Goal: Subscribe to service/newsletter: Subscribe to service/newsletter

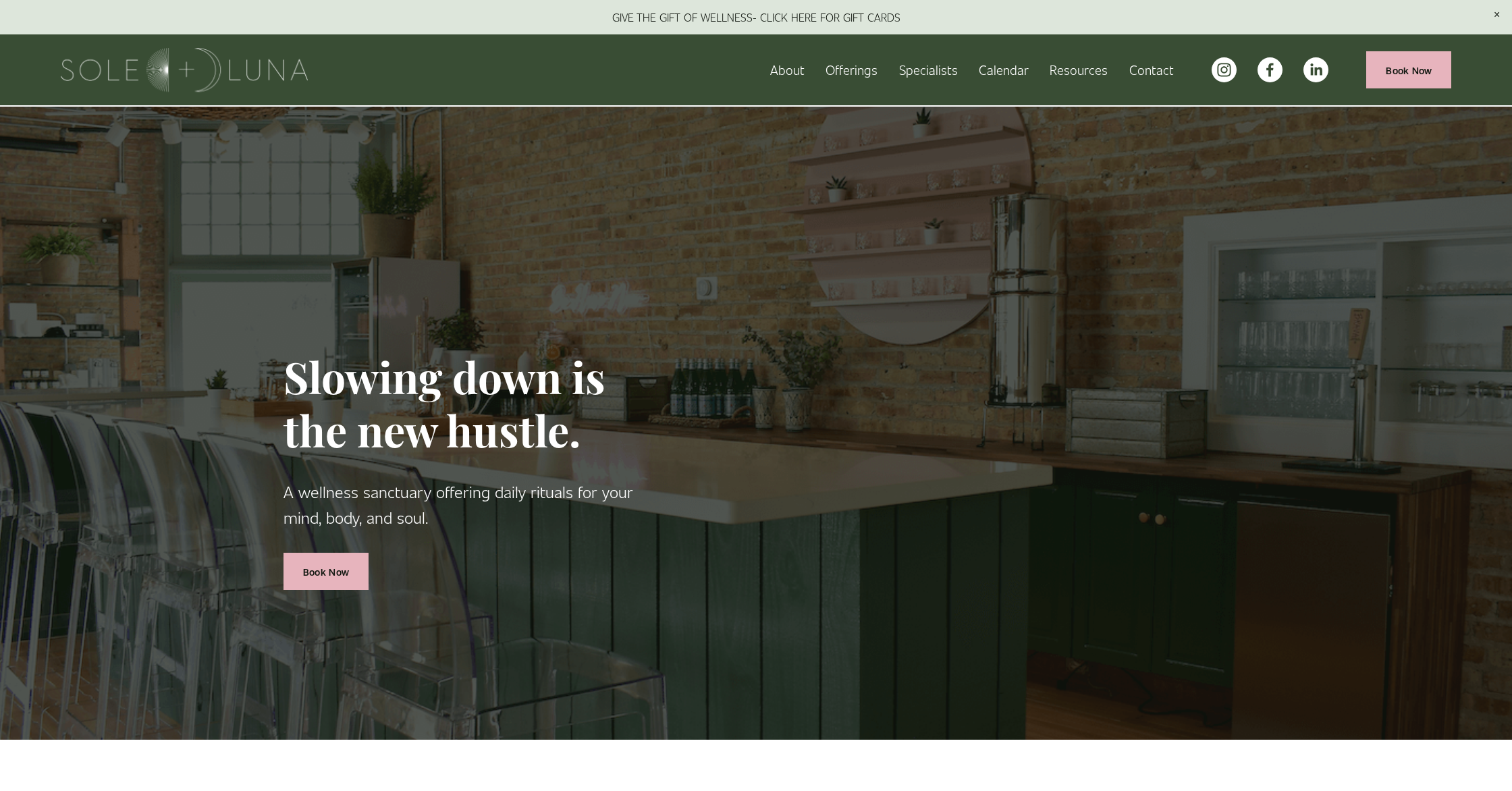
click at [0, 0] on span "Packages/Memberships" at bounding box center [0, 0] width 0 height 0
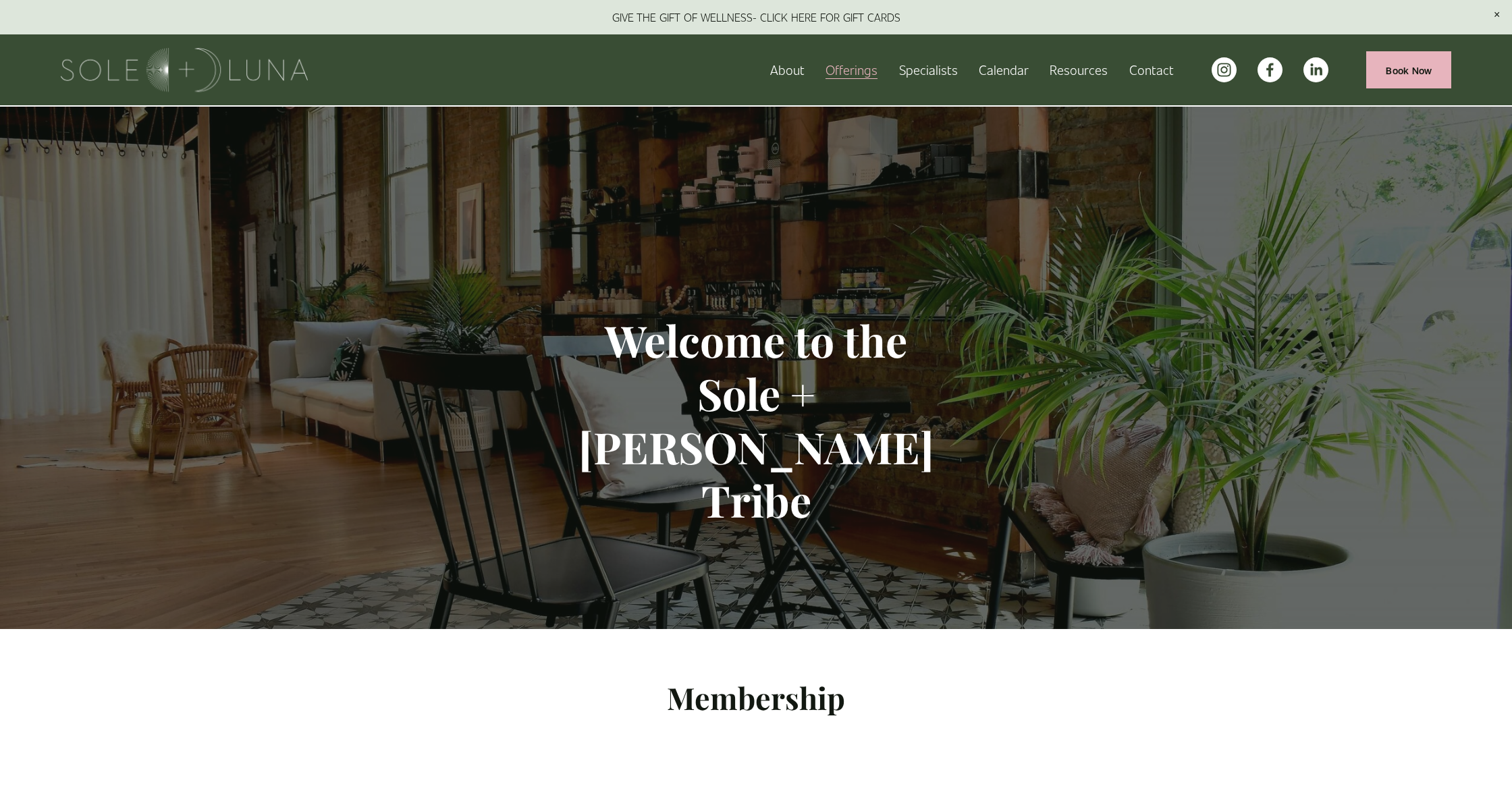
click at [0, 0] on span "Join our Wellness Newsletter" at bounding box center [0, 0] width 0 height 0
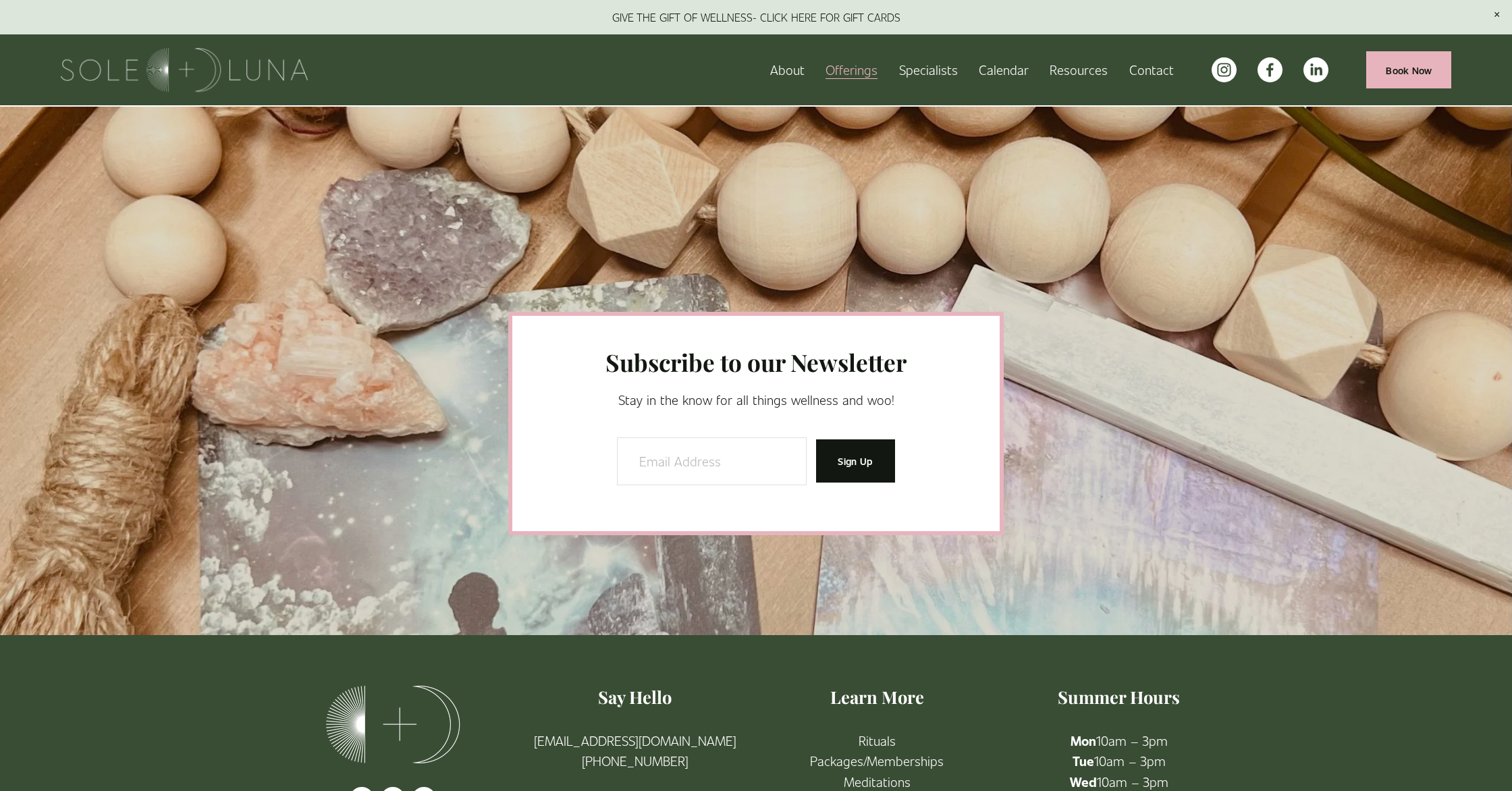
click at [711, 437] on input "Email Address" at bounding box center [712, 461] width 190 height 48
type input "[EMAIL_ADDRESS][DOMAIN_NAME]"
click at [841, 454] on span "Sign Up" at bounding box center [855, 461] width 35 height 14
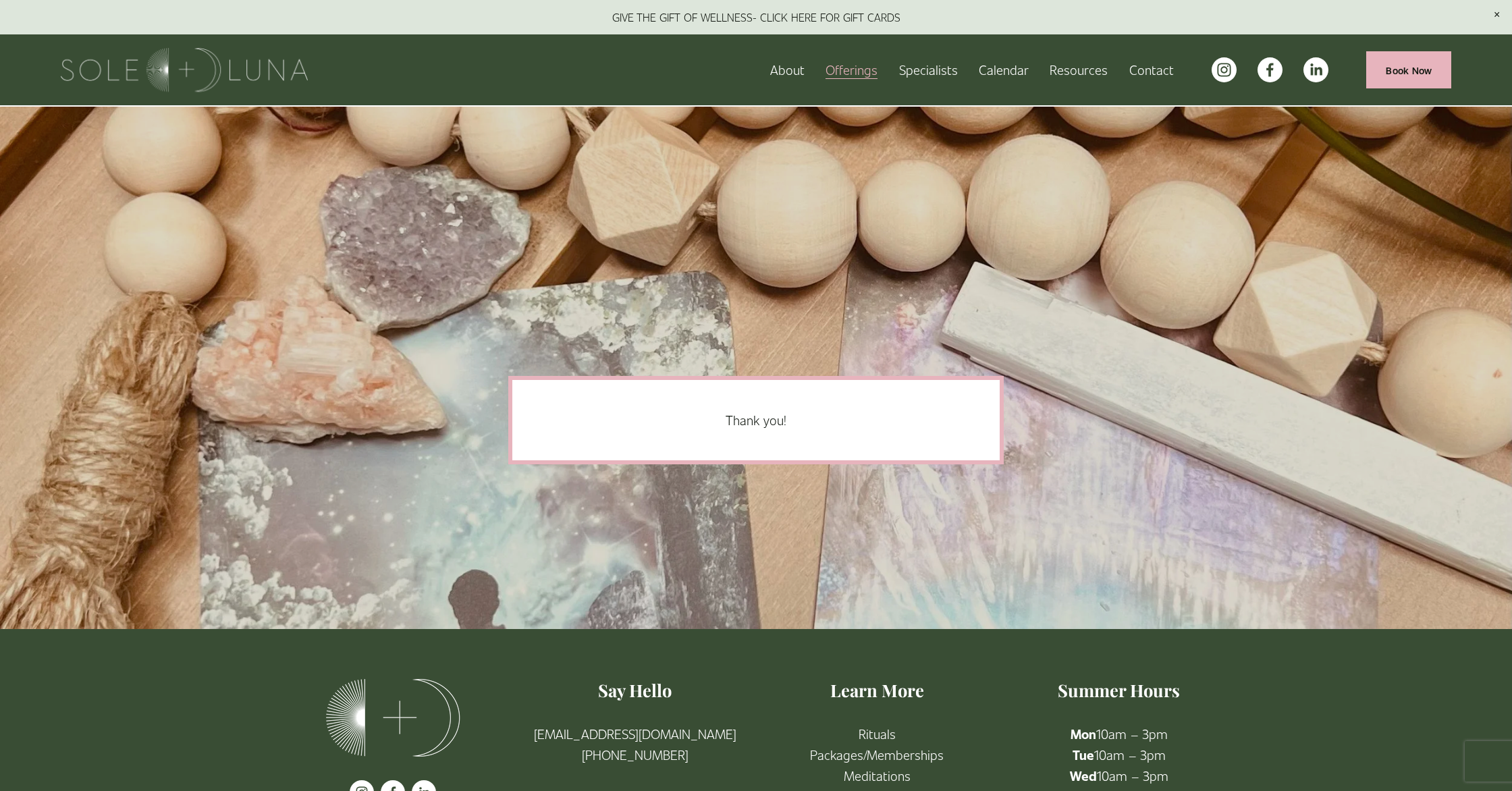
click at [888, 765] on link "Meditations" at bounding box center [877, 775] width 67 height 21
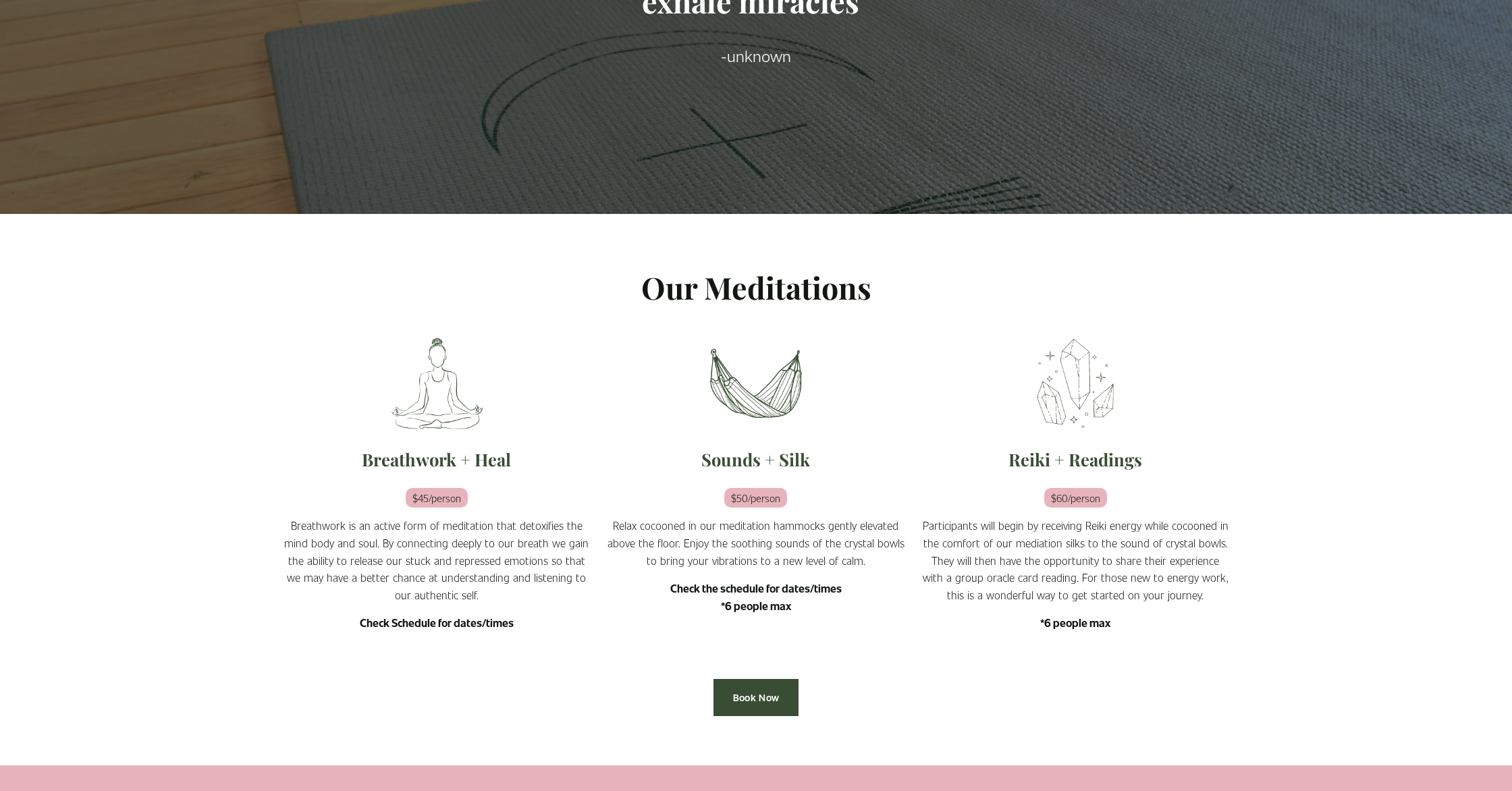
scroll to position [448, 0]
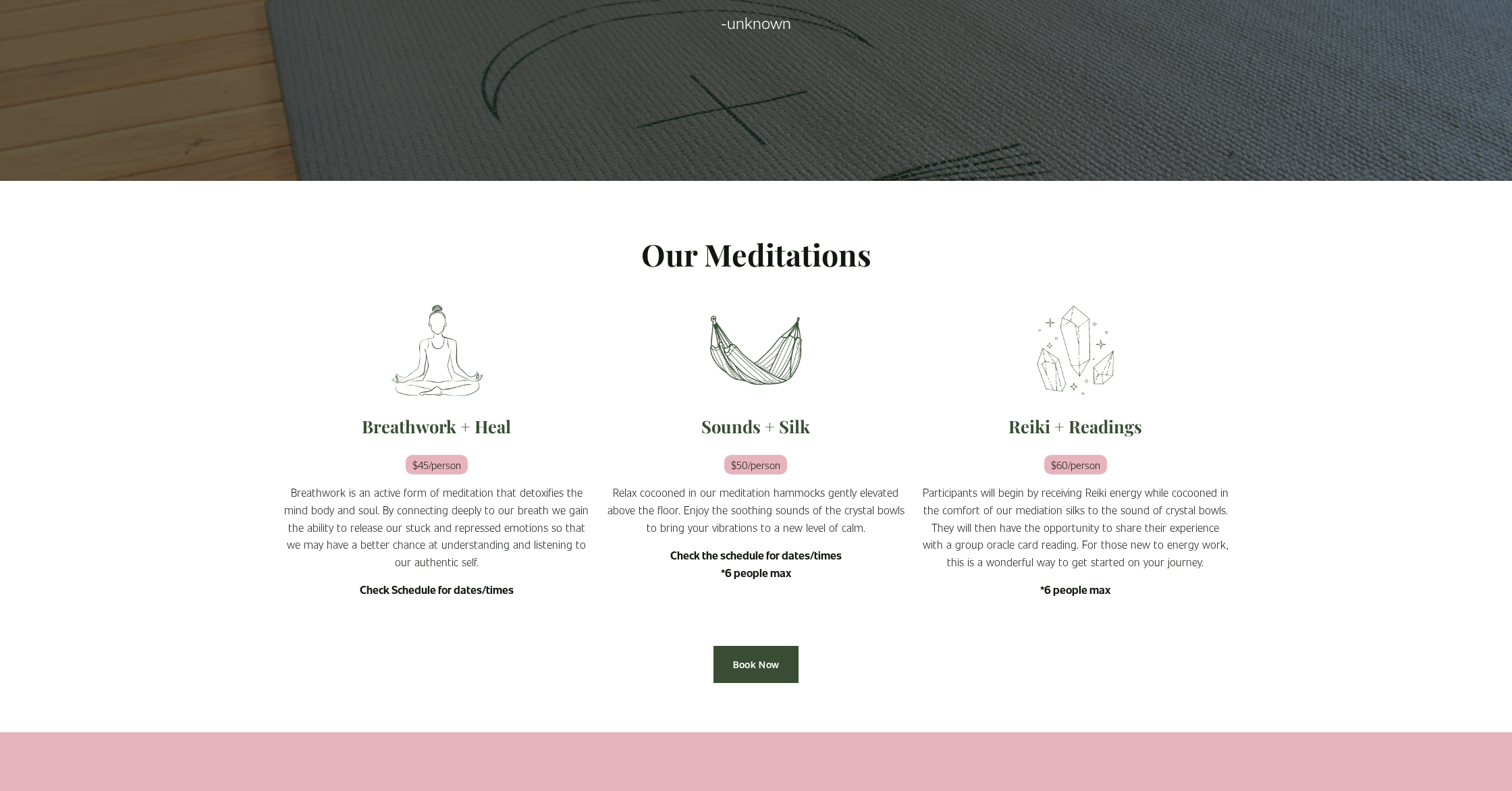
click at [454, 582] on strong "Check Schedule for dates/times" at bounding box center [436, 589] width 154 height 14
click at [771, 646] on link "Book Now" at bounding box center [756, 664] width 85 height 37
